Goal: Task Accomplishment & Management: Manage account settings

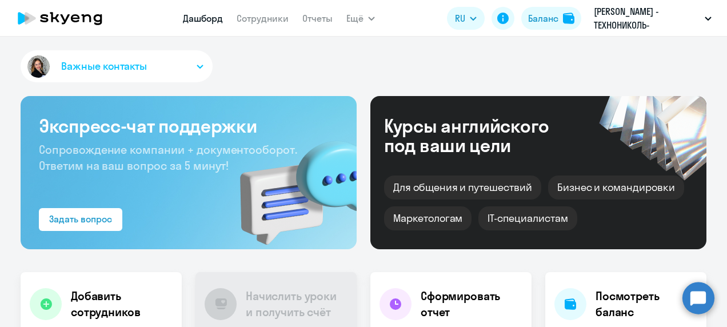
select select "100"
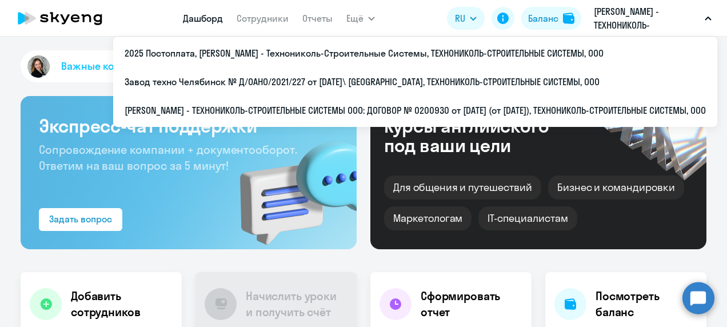
click at [665, 19] on p "[PERSON_NAME] - ТЕХНОНИКОЛЬ-СТРОИТЕЛЬНЫЕ СИСТЕМЫ ООО: ДОГОВОР № 0200930 от [DAT…" at bounding box center [647, 18] width 106 height 27
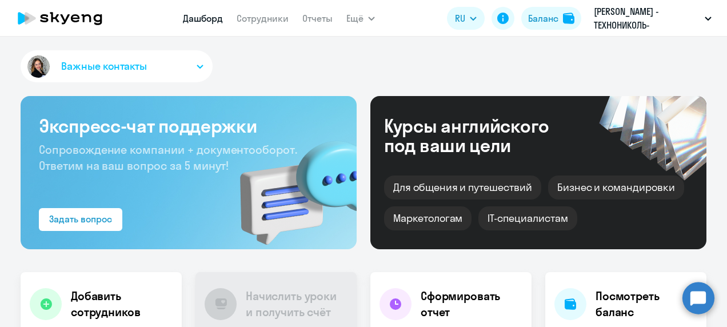
click at [665, 19] on p "[PERSON_NAME] - ТЕХНОНИКОЛЬ-СТРОИТЕЛЬНЫЕ СИСТЕМЫ ООО: ДОГОВОР № 0200930 от [DAT…" at bounding box center [647, 18] width 106 height 27
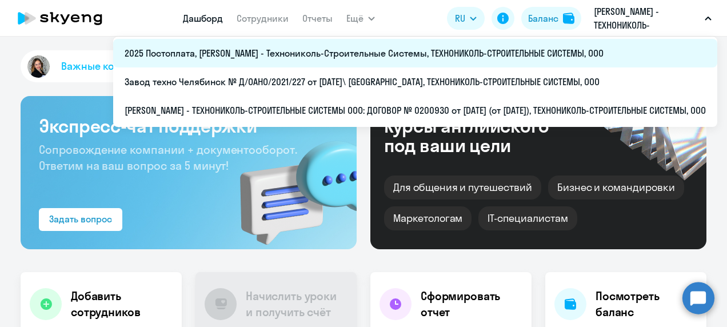
click at [383, 60] on li "2025 Постоплата, [PERSON_NAME] - Технониколь-Строительные Системы, ТЕХНОНИКОЛЬ-…" at bounding box center [415, 53] width 604 height 29
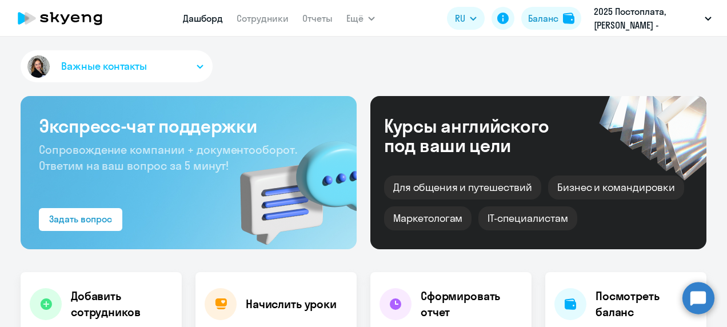
click at [288, 28] on nav "Дашборд Сотрудники Отчеты" at bounding box center [258, 18] width 150 height 23
click at [272, 20] on link "Сотрудники" at bounding box center [263, 18] width 52 height 11
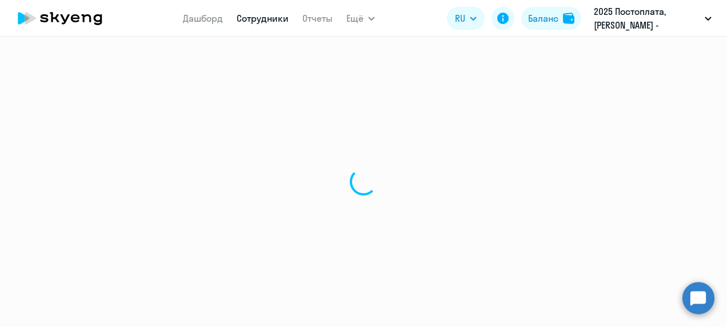
select select "30"
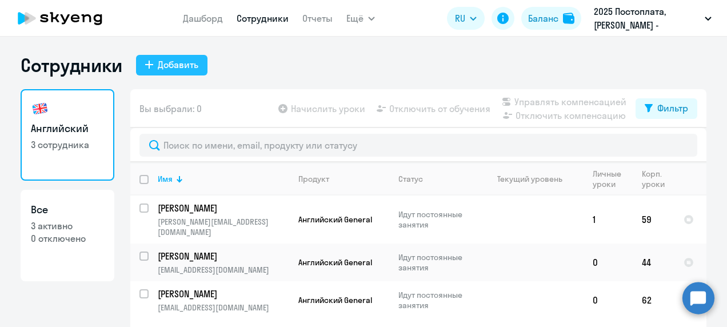
click at [173, 70] on div "Добавить" at bounding box center [178, 65] width 41 height 14
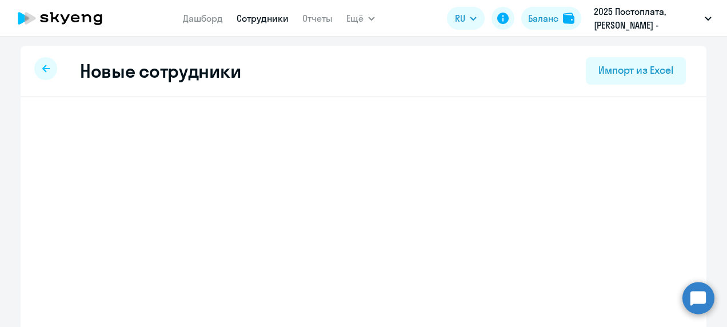
select select "english_adult_not_native_speaker"
select select "3"
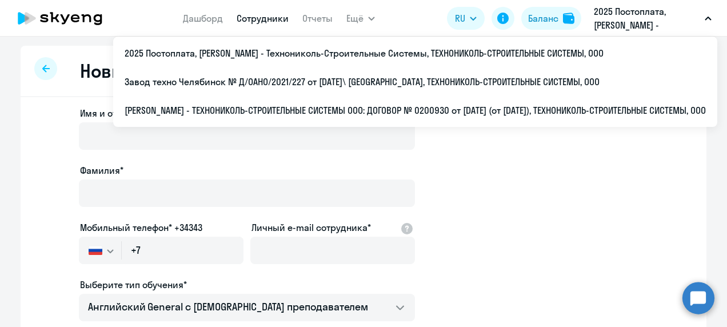
click at [715, 22] on button "2025 Постоплата, [PERSON_NAME] - Технониколь-Строительные Системы, ТЕХНОНИКОЛЬ-…" at bounding box center [652, 18] width 129 height 27
click at [700, 22] on p "2025 Постоплата, [PERSON_NAME] - Технониколь-Строительные Системы, ТЕХНОНИКОЛЬ-…" at bounding box center [647, 18] width 106 height 27
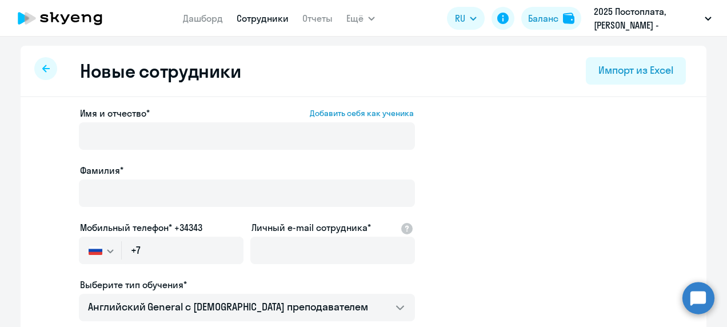
click at [700, 22] on p "2025 Постоплата, [PERSON_NAME] - Технониколь-Строительные Системы, ТЕХНОНИКОЛЬ-…" at bounding box center [647, 18] width 106 height 27
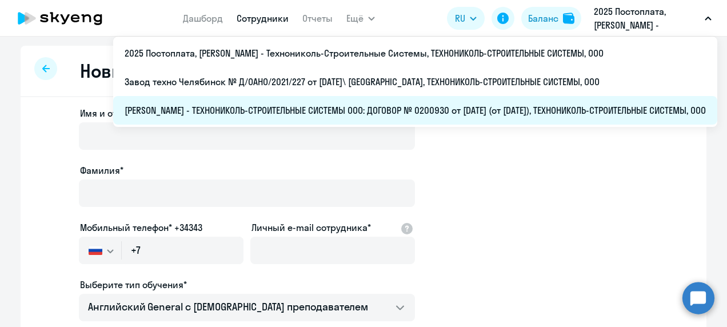
click at [275, 105] on li "[PERSON_NAME] - ТЕХНОНИКОЛЬ-СТРОИТЕЛЬНЫЕ СИСТЕМЫ ООО: ДОГОВОР № 0200930 от [DAT…" at bounding box center [415, 110] width 604 height 29
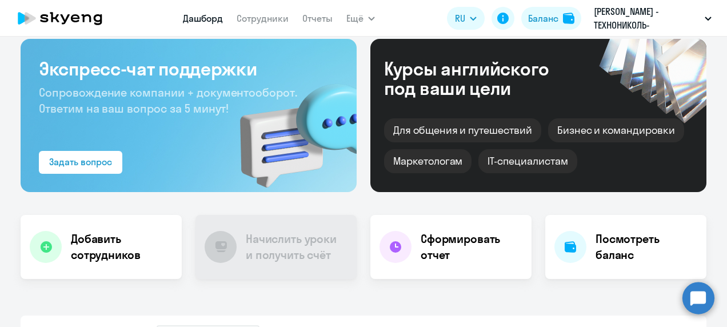
scroll to position [343, 0]
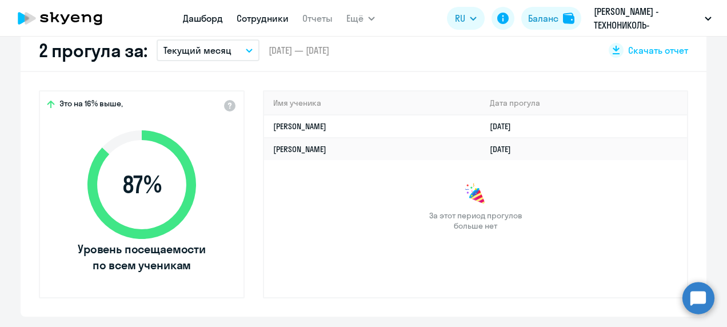
click at [261, 18] on link "Сотрудники" at bounding box center [263, 18] width 52 height 11
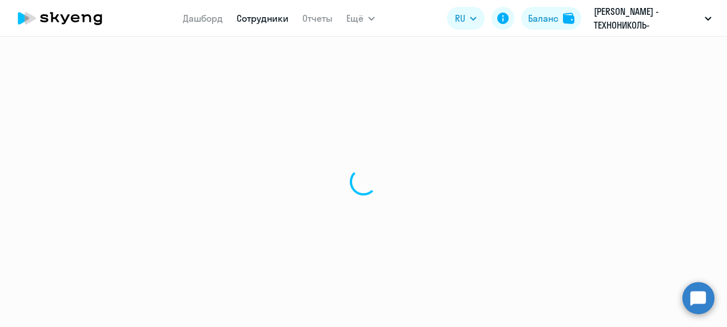
select select "30"
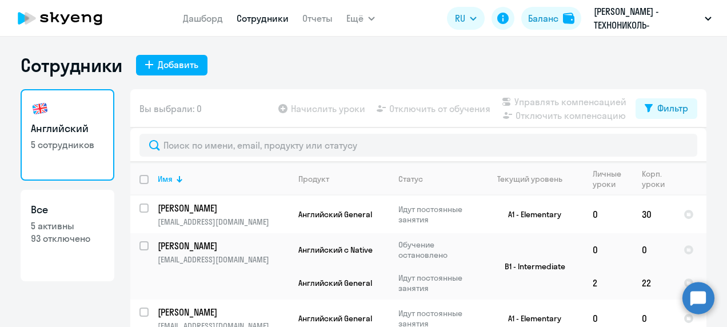
click at [48, 238] on p "93 отключено" at bounding box center [67, 238] width 73 height 13
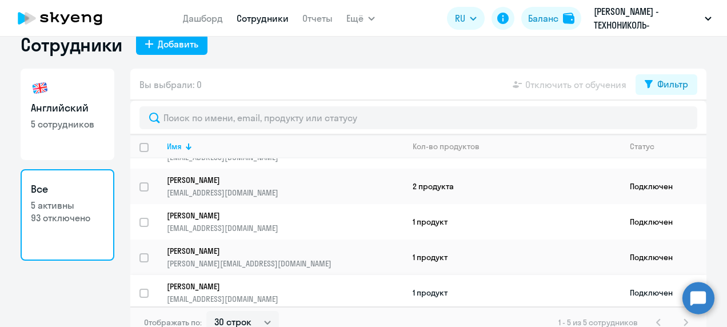
scroll to position [32, 0]
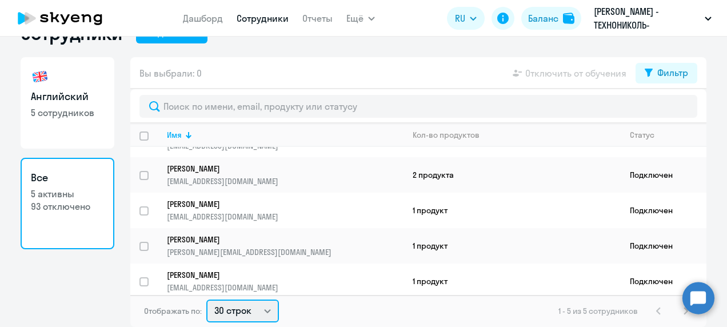
click at [264, 312] on select "30 строк 50 строк 100 строк" at bounding box center [242, 311] width 73 height 23
select select "100"
click at [206, 300] on select "30 строк 50 строк 100 строк" at bounding box center [242, 311] width 73 height 23
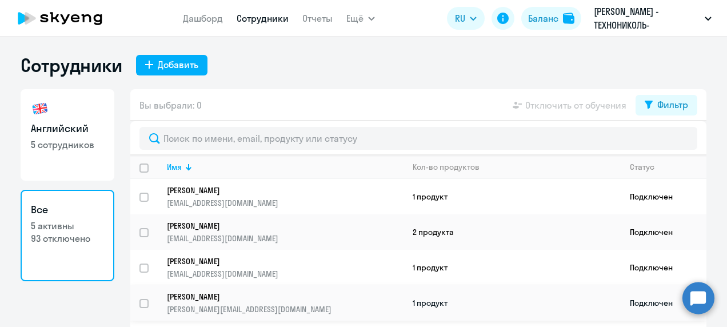
scroll to position [0, 0]
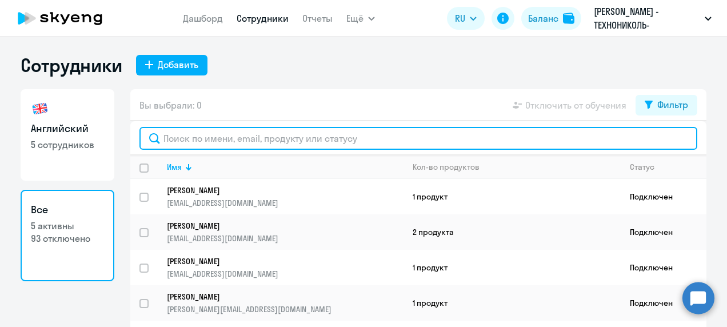
click at [347, 146] on input "text" at bounding box center [419, 138] width 558 height 23
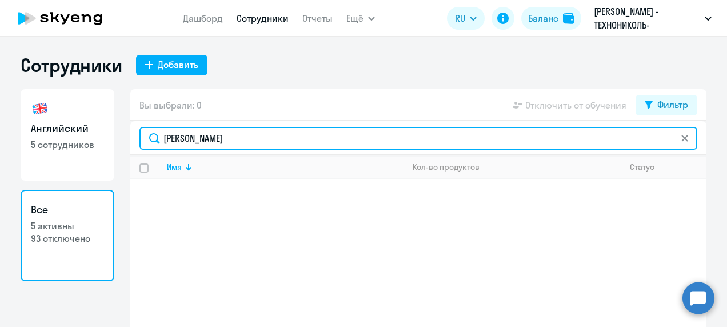
type input "[PERSON_NAME]"
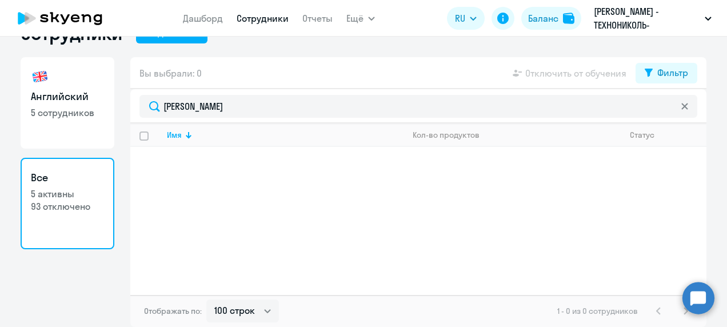
click at [55, 200] on p "5 активны" at bounding box center [67, 194] width 73 height 13
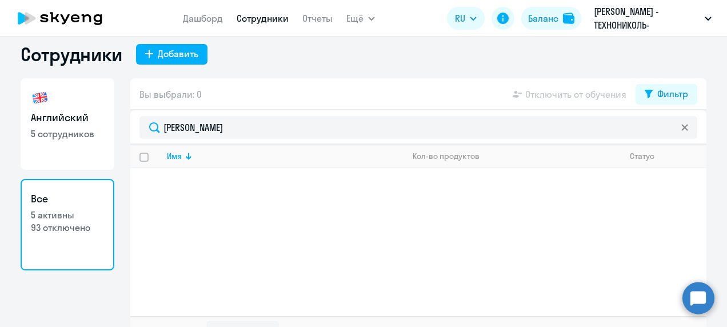
scroll to position [0, 0]
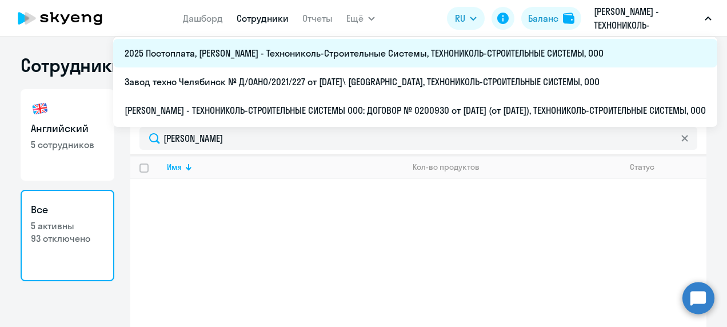
click at [498, 49] on li "2025 Постоплата, [PERSON_NAME] - Технониколь-Строительные Системы, ТЕХНОНИКОЛЬ-…" at bounding box center [415, 53] width 604 height 29
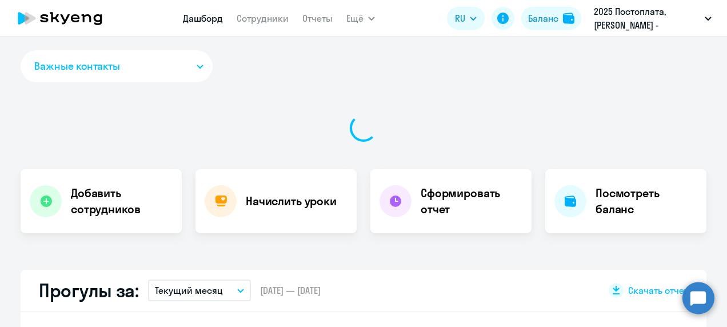
select select "30"
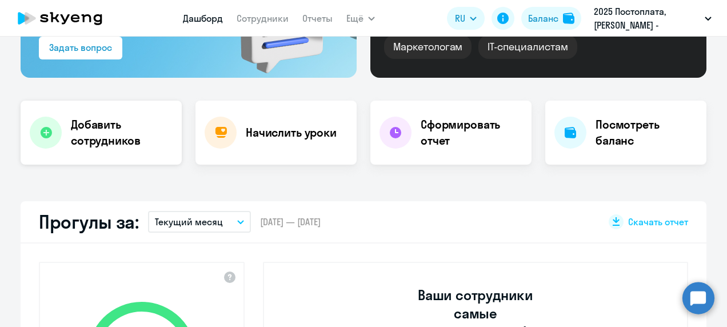
click at [117, 135] on h4 "Добавить сотрудников" at bounding box center [122, 133] width 102 height 32
select select "english_adult_not_native_speaker"
select select "3"
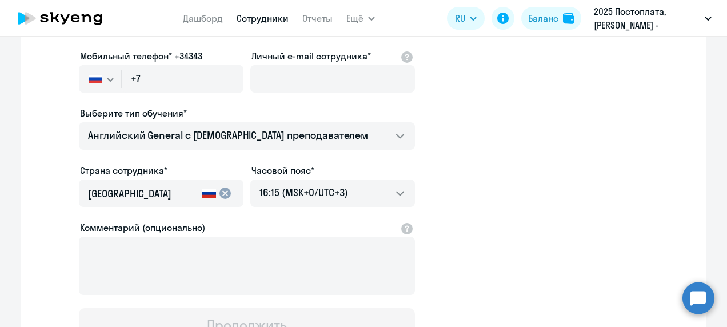
scroll to position [13, 0]
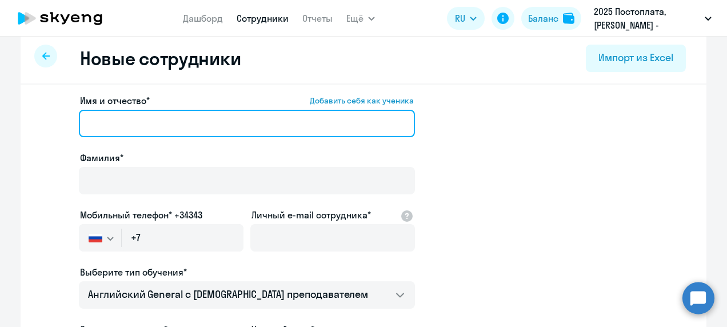
click at [256, 128] on input "Имя и отчество* Добавить себя как ученика" at bounding box center [247, 123] width 336 height 27
paste input "[PERSON_NAME]"
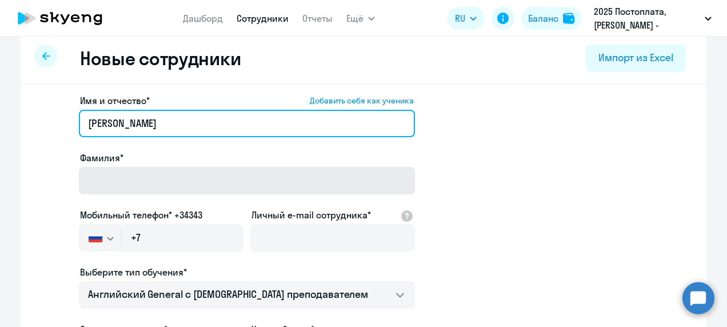
type input "[PERSON_NAME]"
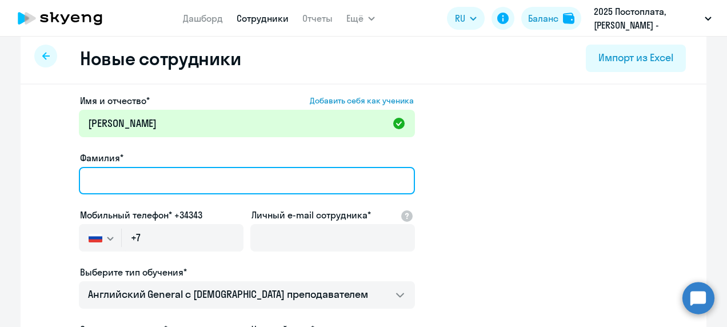
click at [175, 176] on input "Фамилия*" at bounding box center [247, 180] width 336 height 27
paste input "[PERSON_NAME]"
type input "[PERSON_NAME]"
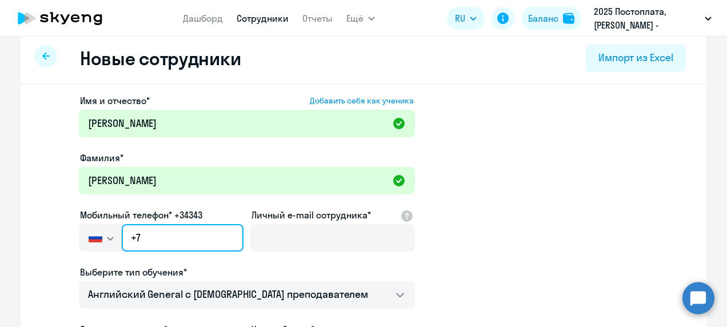
click at [156, 241] on input "+7" at bounding box center [183, 237] width 122 height 27
paste input "[PHONE_NUMBER]"
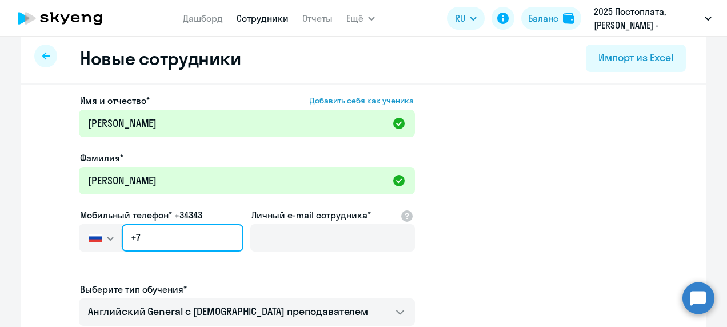
type input "[PHONE_NUMBER]"
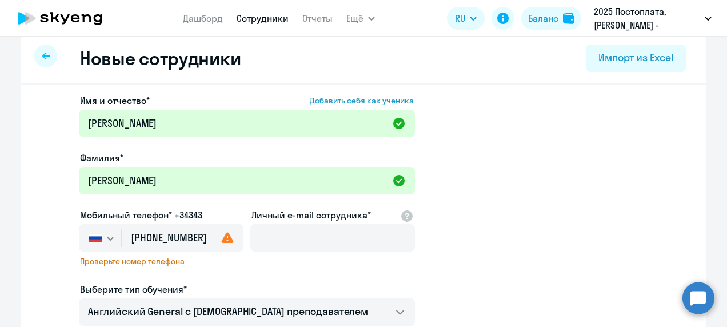
click at [573, 215] on app-new-student-form "Имя и отчество* Добавить себя как ученика [PERSON_NAME]* [PERSON_NAME] Мобильны…" at bounding box center [364, 306] width 650 height 425
click at [222, 239] on use at bounding box center [228, 237] width 12 height 11
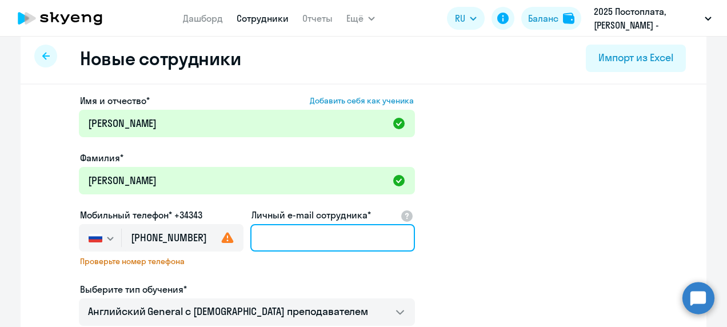
click at [321, 233] on input "Личный e-mail сотрудника*" at bounding box center [332, 237] width 165 height 27
paste input "[EMAIL_ADDRESS][DOMAIN_NAME]"
type input "[EMAIL_ADDRESS][DOMAIN_NAME]"
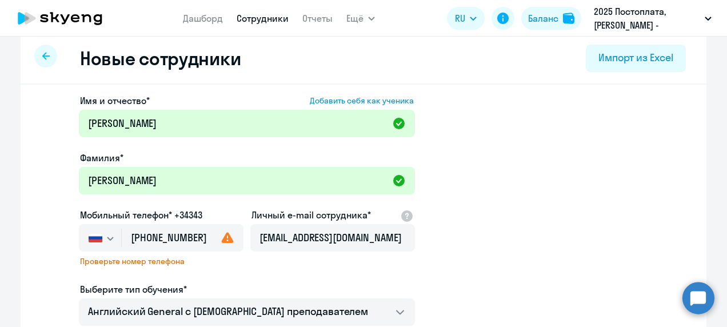
click at [503, 197] on app-new-student-form "Имя и отчество* Добавить себя как ученика [PERSON_NAME]* [PERSON_NAME] Мобильны…" at bounding box center [364, 306] width 650 height 425
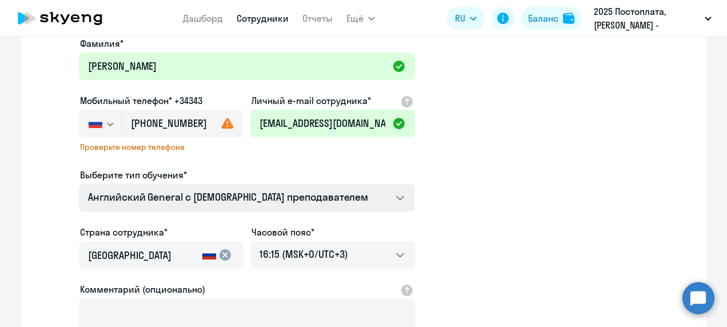
scroll to position [127, 0]
click at [136, 147] on span "Проверьте номер телефона" at bounding box center [161, 147] width 162 height 10
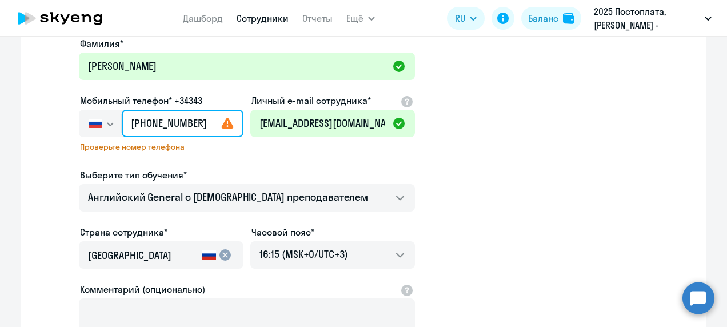
click at [140, 124] on input "[PHONE_NUMBER]" at bounding box center [183, 123] width 122 height 27
click at [175, 120] on input "[PHONE_NUMBER]" at bounding box center [183, 123] width 122 height 27
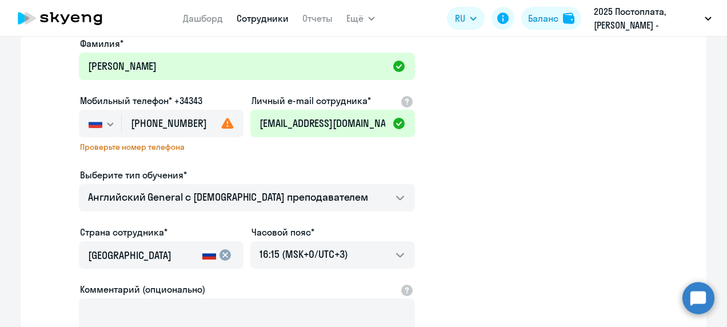
click at [225, 127] on use at bounding box center [228, 123] width 12 height 11
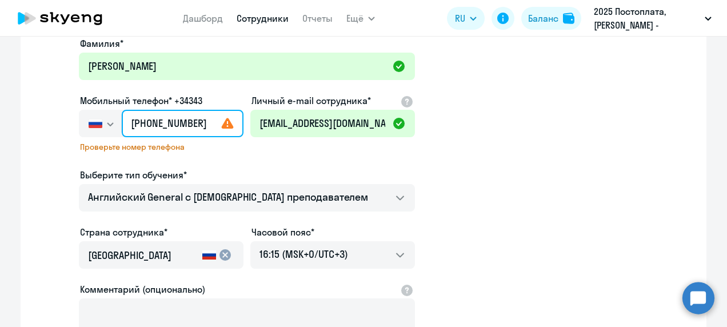
click at [197, 120] on input "[PHONE_NUMBER]" at bounding box center [183, 123] width 122 height 27
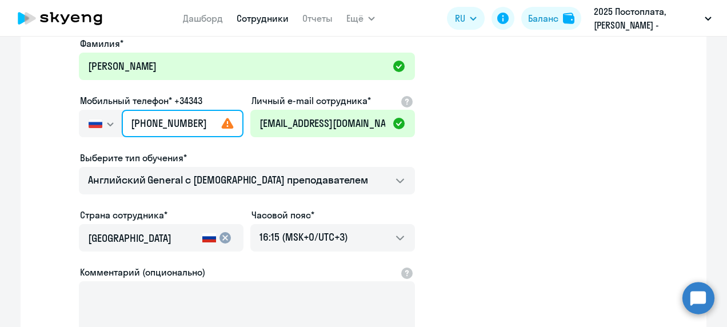
type input "[PHONE_NUMBER]"
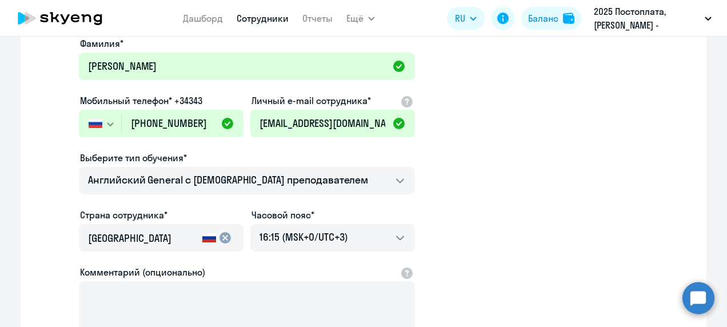
click at [453, 156] on app-new-student-form "Имя и отчество* Добавить себя как ученика [PERSON_NAME]* [PERSON_NAME] Мобильны…" at bounding box center [364, 183] width 650 height 408
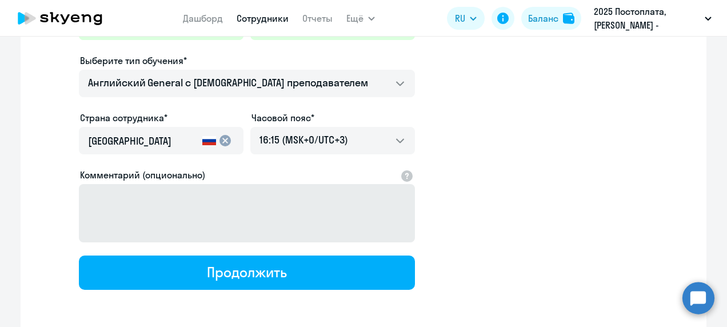
scroll to position [229, 0]
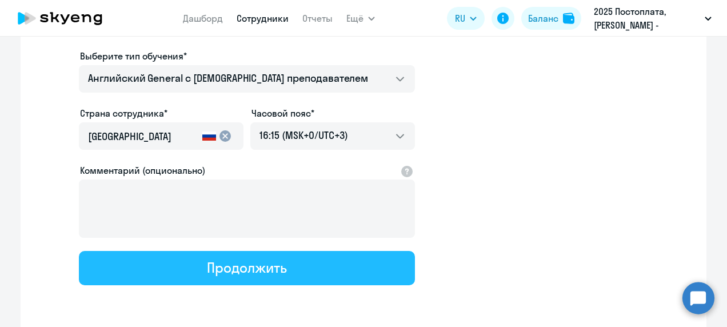
click at [260, 257] on button "Продолжить" at bounding box center [247, 268] width 336 height 34
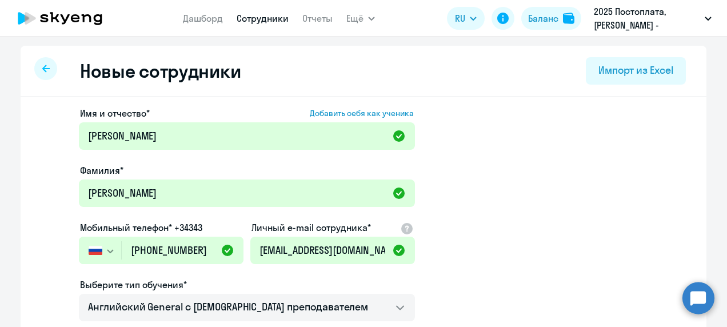
select select "english_adult_not_native_speaker"
select select "3"
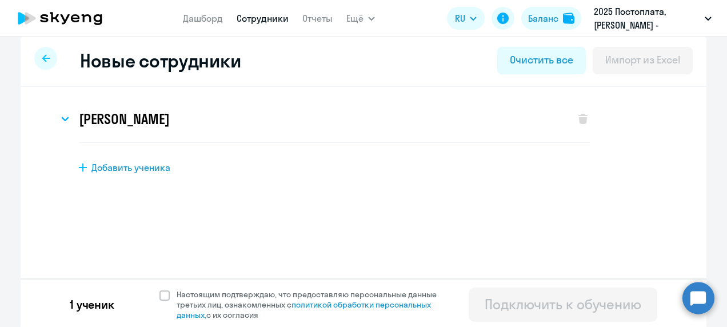
scroll to position [13, 0]
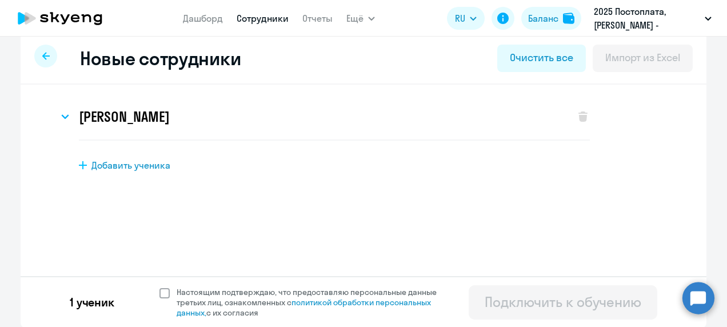
click at [160, 293] on span at bounding box center [165, 293] width 10 height 10
click at [160, 287] on input "Настоящим подтверждаю, что предоставляю персональные данные третьих лиц, ознако…" at bounding box center [159, 286] width 1 height 1
checkbox input "true"
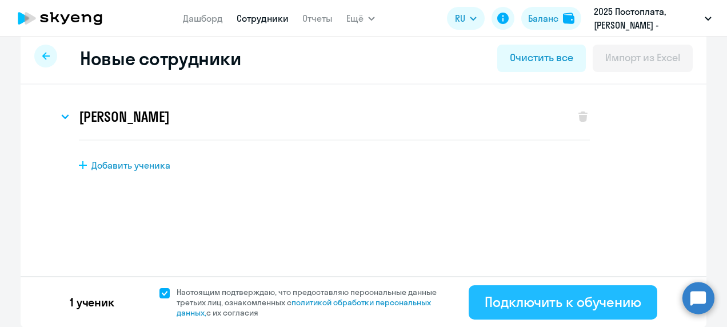
click at [564, 308] on div "Подключить к обучению" at bounding box center [563, 302] width 157 height 18
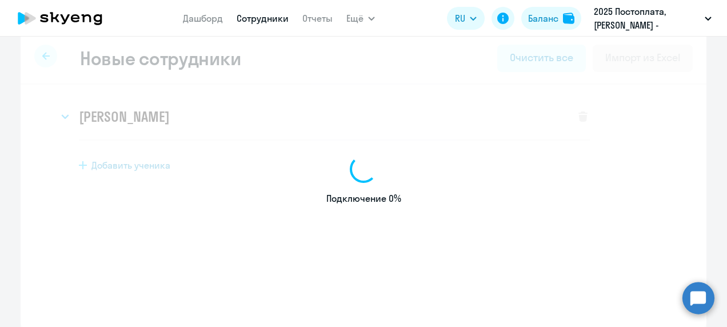
select select "english_adult_not_native_speaker"
select select "3"
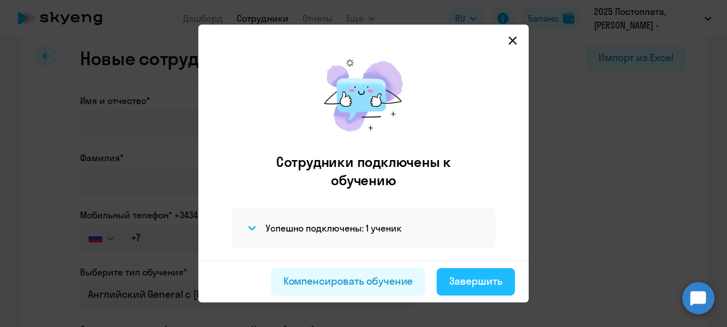
click at [487, 286] on div "Завершить" at bounding box center [475, 281] width 53 height 15
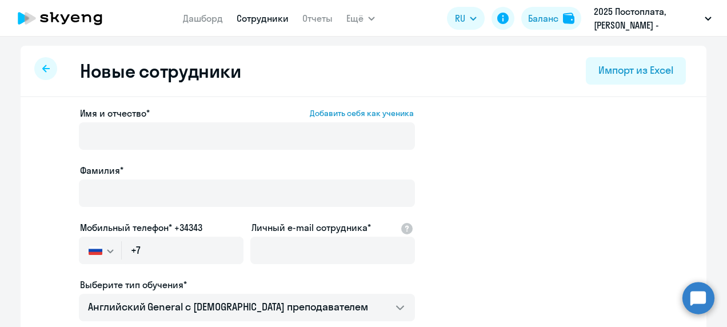
select select "30"
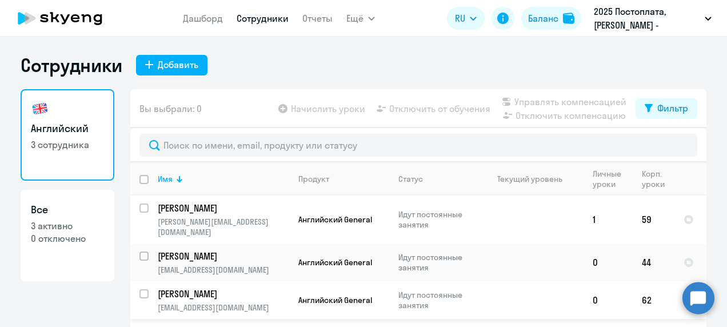
scroll to position [39, 0]
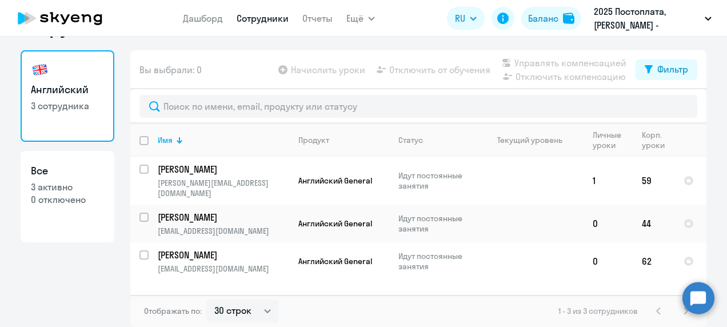
click at [49, 201] on p "0 отключено" at bounding box center [67, 199] width 73 height 13
select select "30"
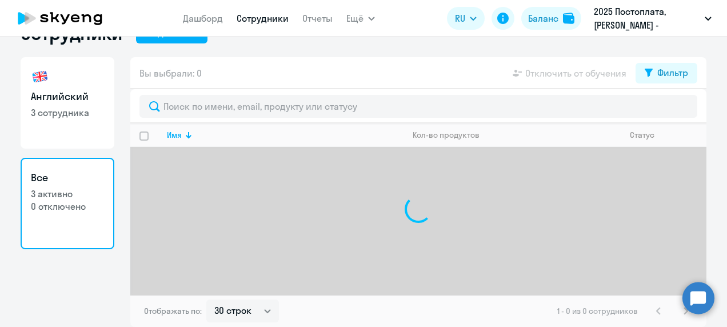
scroll to position [32, 0]
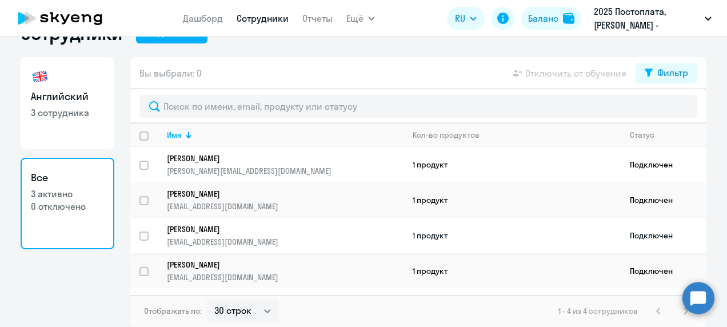
click at [141, 233] on input "select row 41819975" at bounding box center [151, 243] width 23 height 23
checkbox input "true"
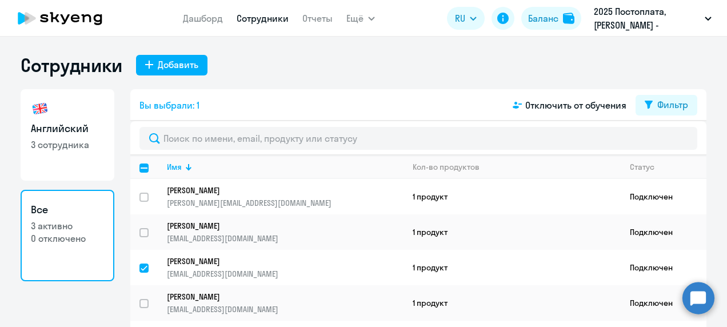
click at [248, 19] on link "Сотрудники" at bounding box center [263, 18] width 52 height 11
select select "30"
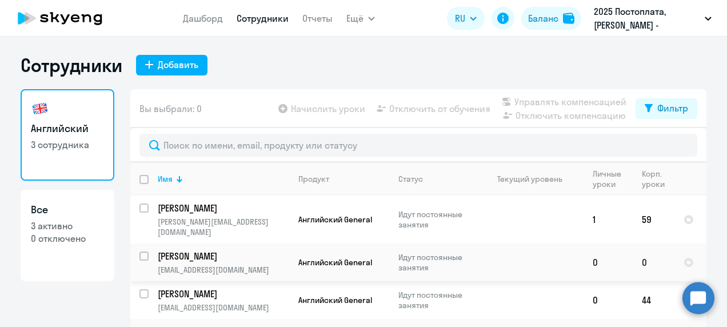
click at [144, 252] on input "select row 37909509" at bounding box center [151, 263] width 23 height 23
checkbox input "true"
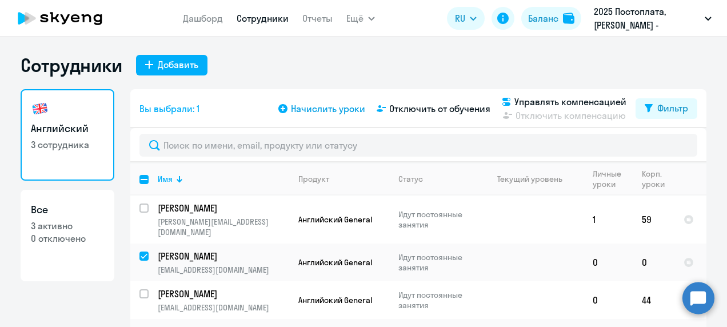
click at [339, 109] on span "Начислить уроки" at bounding box center [328, 109] width 74 height 14
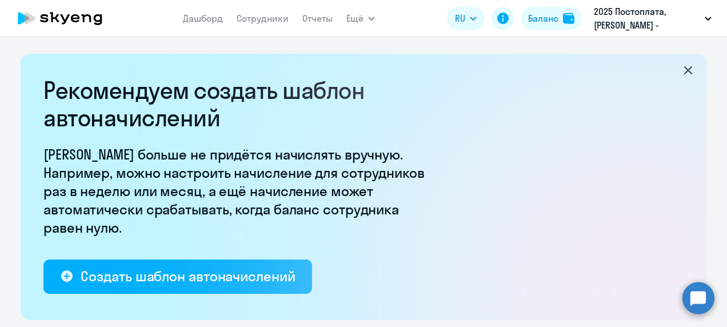
select select "10"
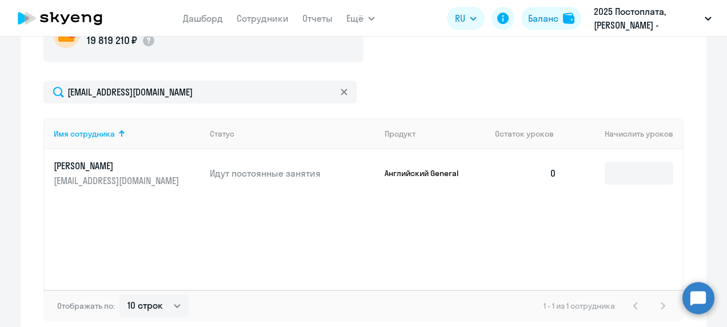
scroll to position [457, 0]
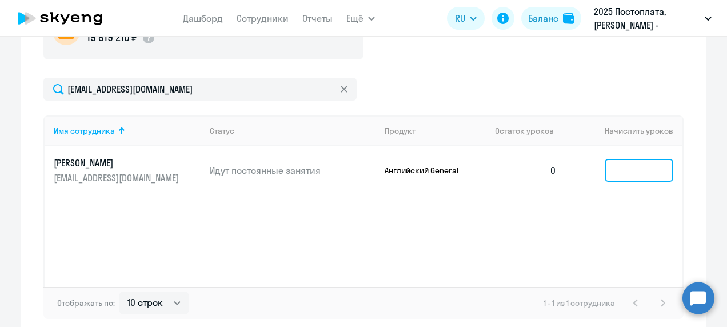
click at [625, 174] on input at bounding box center [639, 170] width 69 height 23
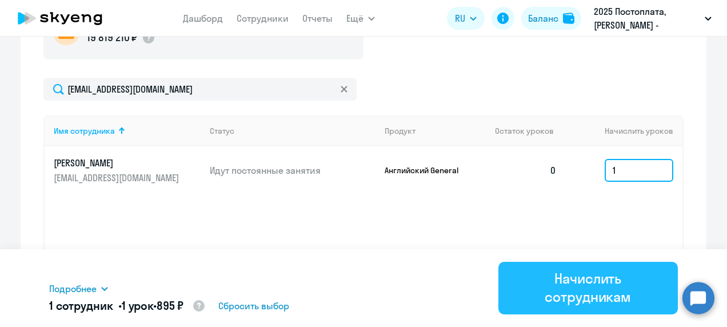
type input "1"
click at [578, 293] on div "Начислить сотрудникам" at bounding box center [589, 287] width 148 height 37
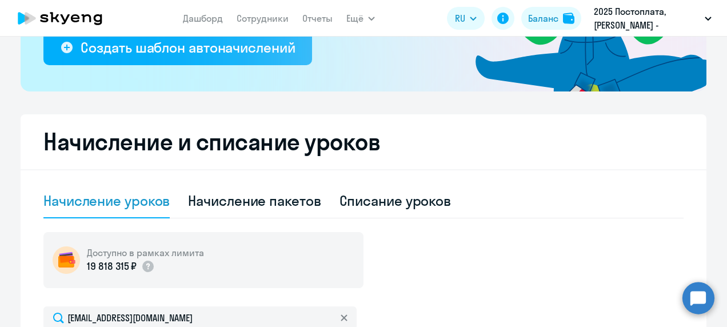
scroll to position [0, 0]
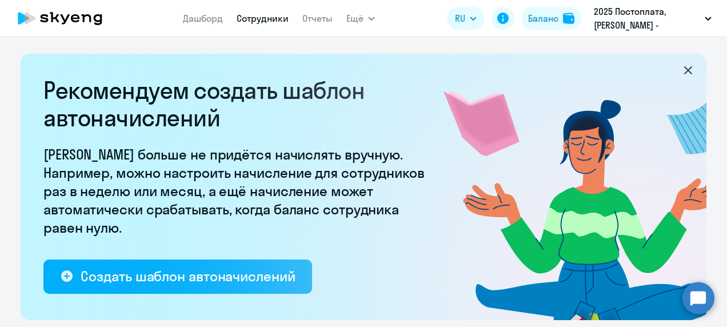
click at [268, 20] on link "Сотрудники" at bounding box center [263, 18] width 52 height 11
select select "30"
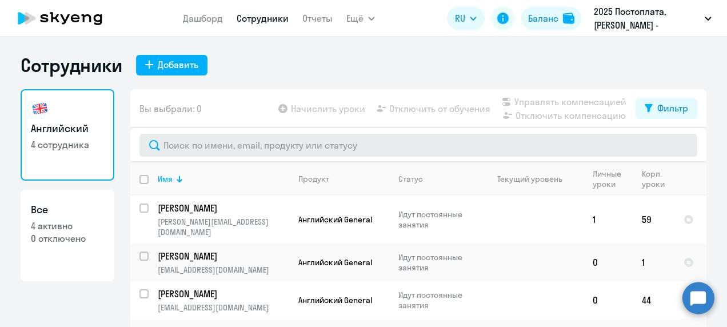
scroll to position [39, 0]
